Goal: Information Seeking & Learning: Learn about a topic

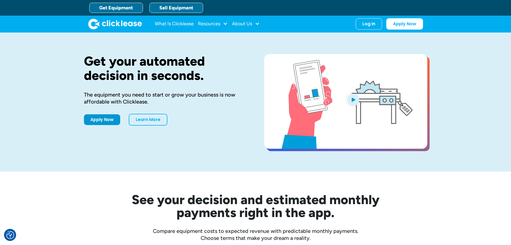
click at [185, 9] on link "Sell Equipment" at bounding box center [177, 8] width 54 height 10
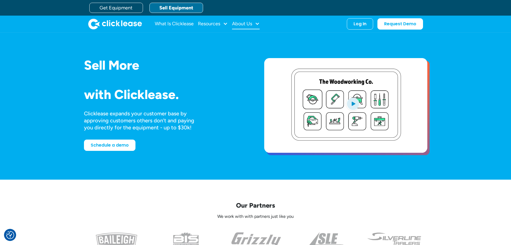
click at [255, 22] on div "About Us" at bounding box center [246, 24] width 28 height 11
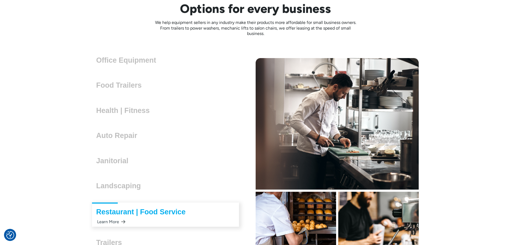
scroll to position [1503, 0]
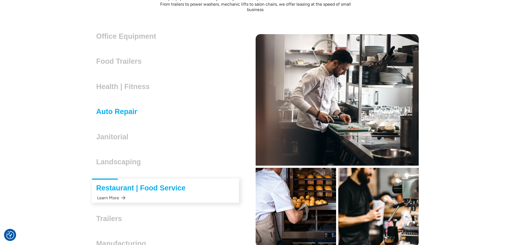
click at [123, 111] on h3 "Auto Repair" at bounding box center [118, 111] width 45 height 8
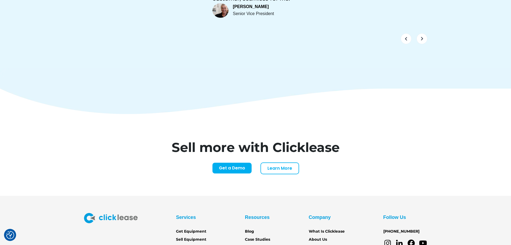
scroll to position [2252, 0]
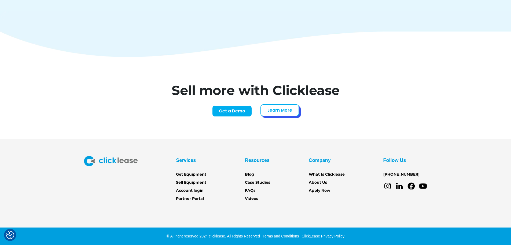
click at [293, 111] on link "Learn More" at bounding box center [280, 110] width 39 height 12
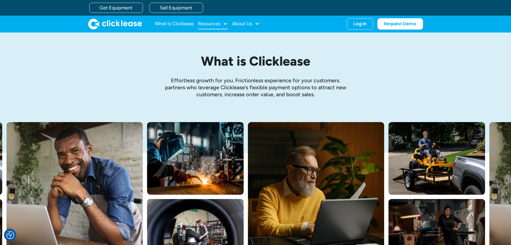
click at [224, 23] on div at bounding box center [225, 23] width 5 height 5
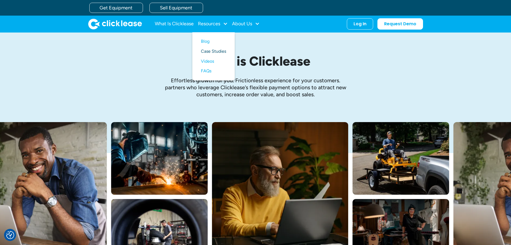
click at [213, 50] on link "Case Studies" at bounding box center [213, 51] width 25 height 10
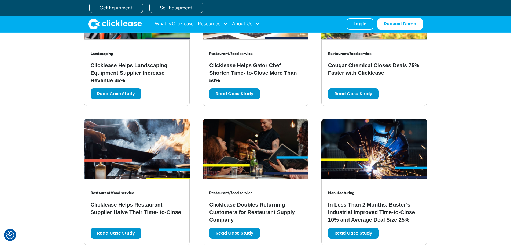
scroll to position [814, 0]
